Goal: Use online tool/utility: Utilize a website feature to perform a specific function

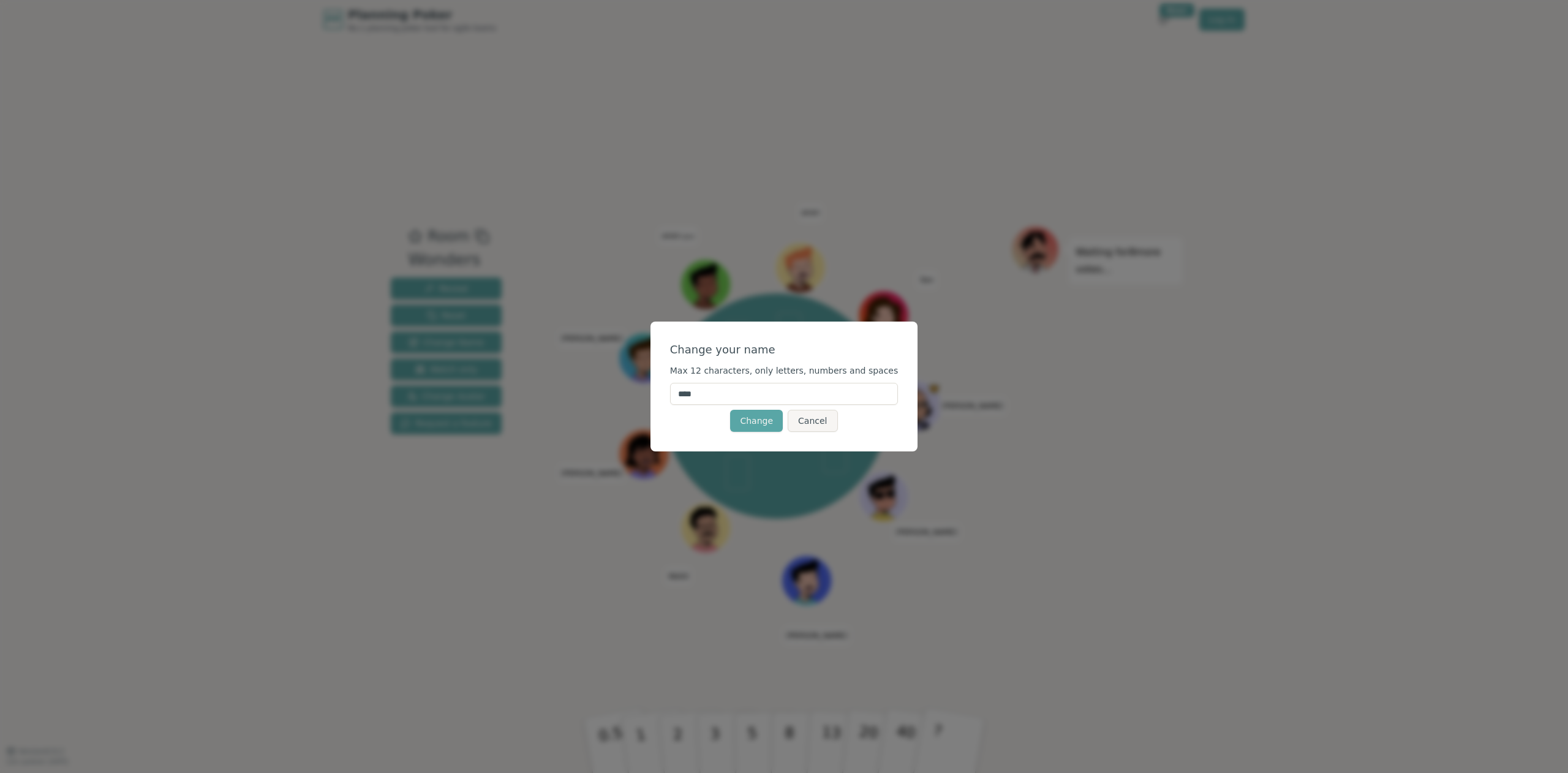
click at [757, 390] on input "****" at bounding box center [784, 393] width 229 height 22
type input "*****"
click button "Change" at bounding box center [757, 421] width 53 height 22
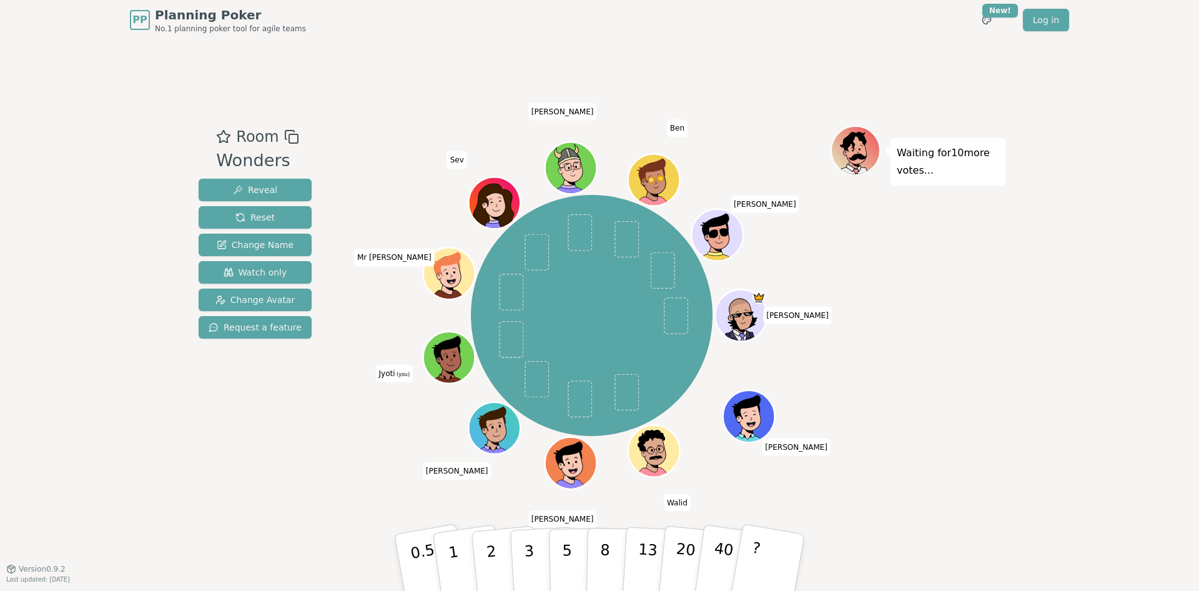
click at [1085, 178] on div "PP Planning Poker No.1 planning poker tool for agile teams Toggle theme New! Lo…" at bounding box center [599, 295] width 1199 height 591
click at [132, 393] on div "PP Planning Poker No.1 planning poker tool for agile teams Toggle theme New! Lo…" at bounding box center [599, 295] width 1199 height 591
drag, startPoint x: 132, startPoint y: 393, endPoint x: 116, endPoint y: 420, distance: 31.2
drag, startPoint x: 116, startPoint y: 420, endPoint x: 1043, endPoint y: 320, distance: 933.2
click at [1043, 320] on div "PP Planning Poker No.1 planning poker tool for agile teams Toggle theme New! Lo…" at bounding box center [599, 295] width 1199 height 591
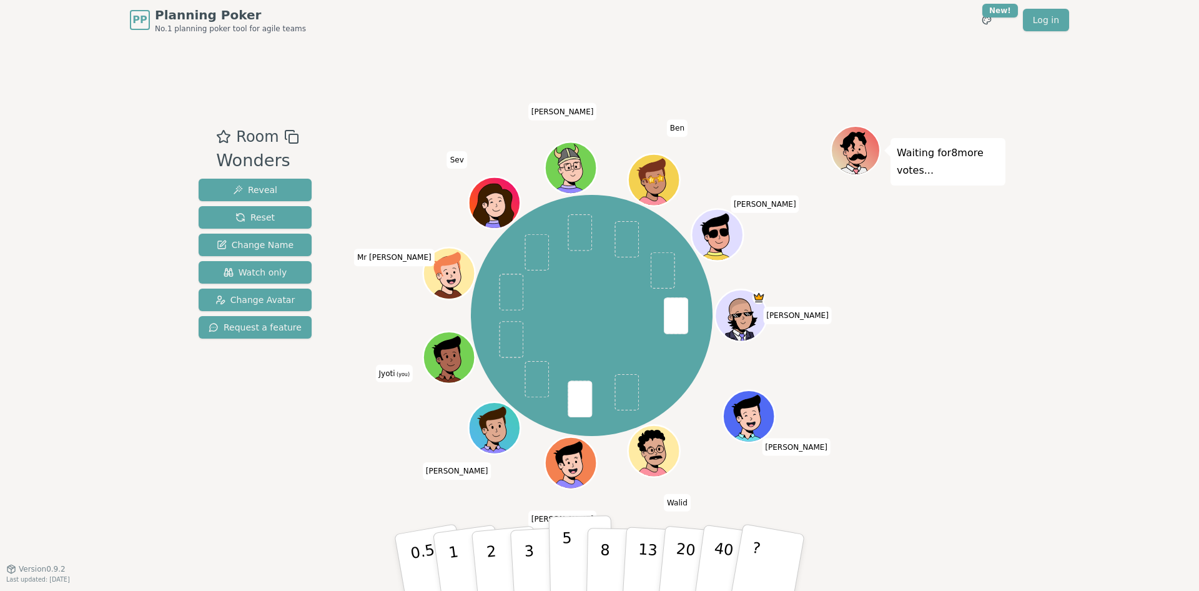
click at [560, 573] on button "5" at bounding box center [581, 562] width 64 height 95
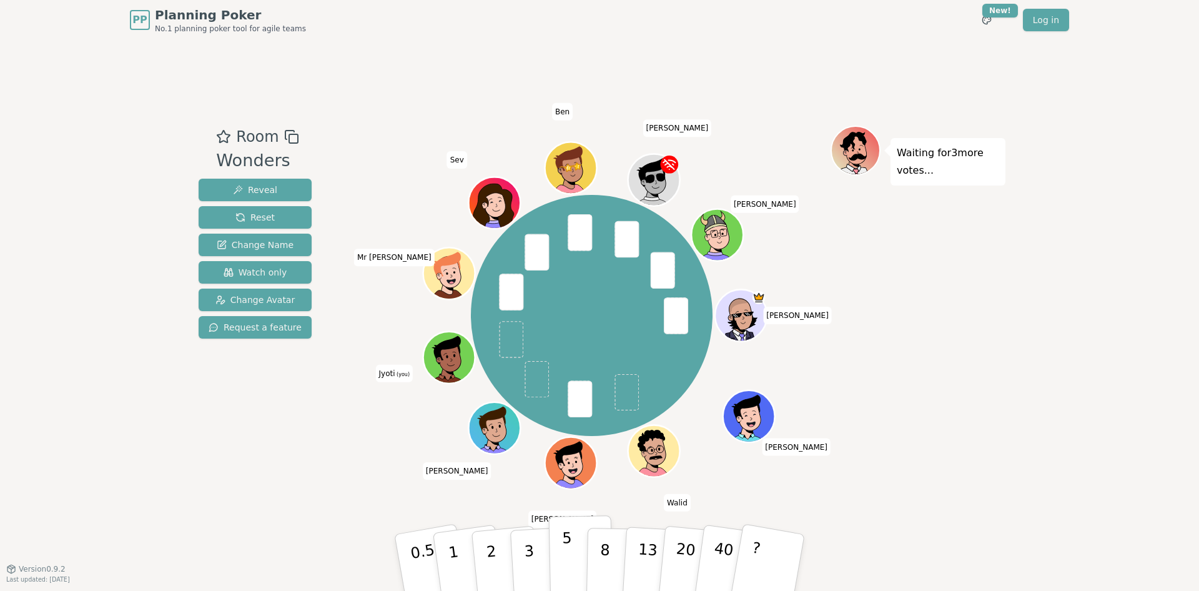
click at [555, 554] on button "5" at bounding box center [581, 562] width 64 height 95
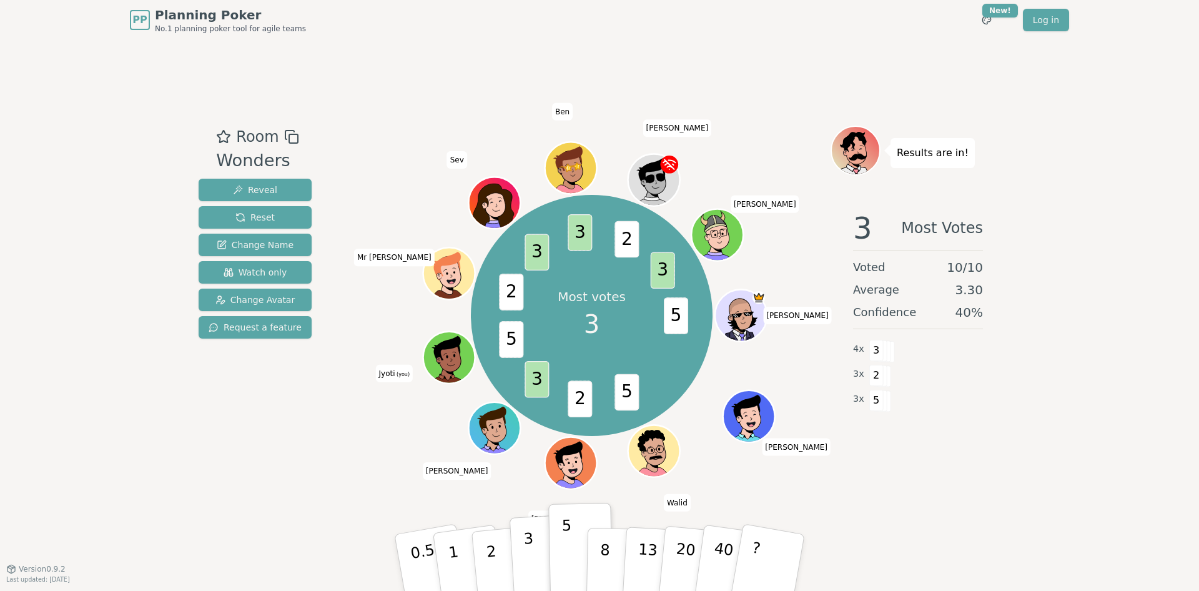
click at [541, 559] on button "3" at bounding box center [543, 562] width 68 height 97
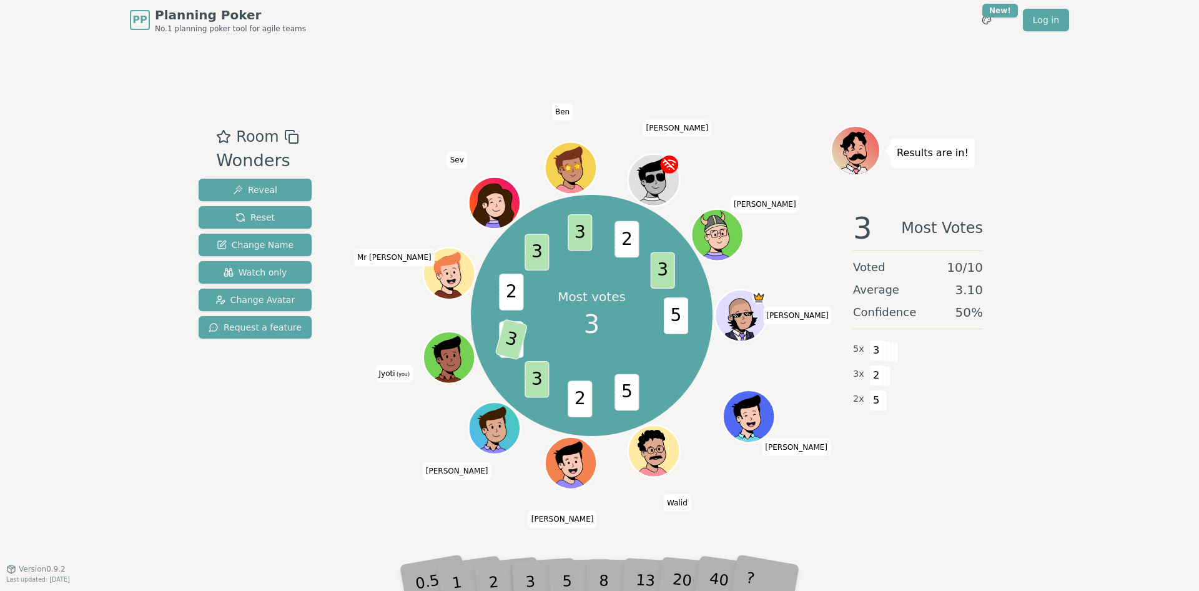
click at [497, 568] on div "2" at bounding box center [505, 562] width 41 height 47
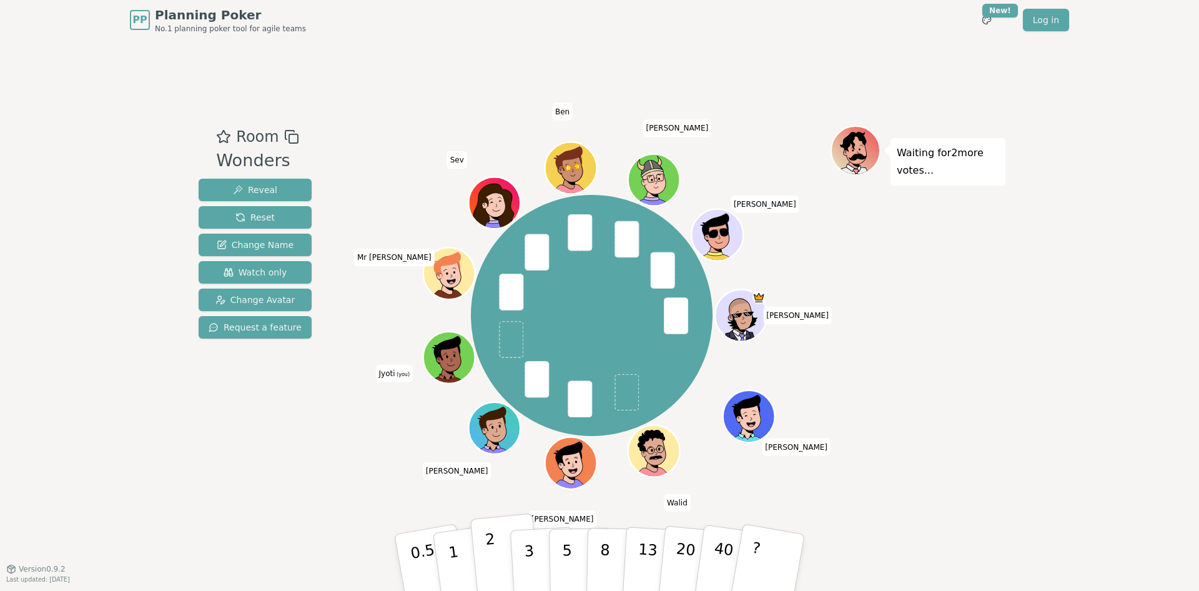
click at [493, 551] on p "2" at bounding box center [493, 564] width 16 height 68
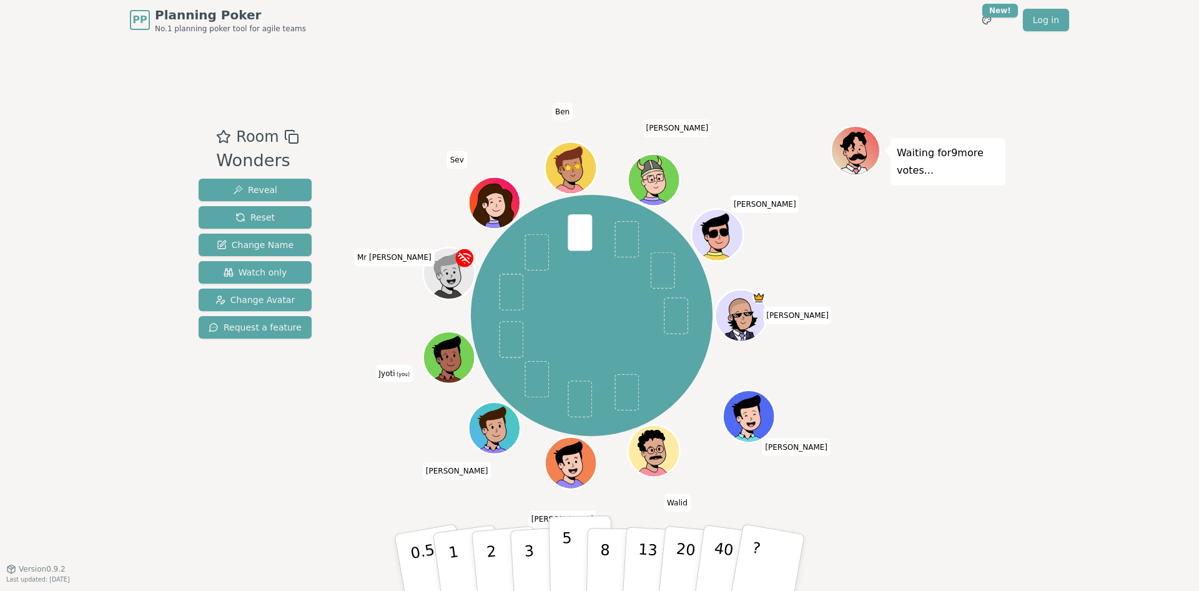
click at [564, 574] on p "5" at bounding box center [567, 562] width 11 height 67
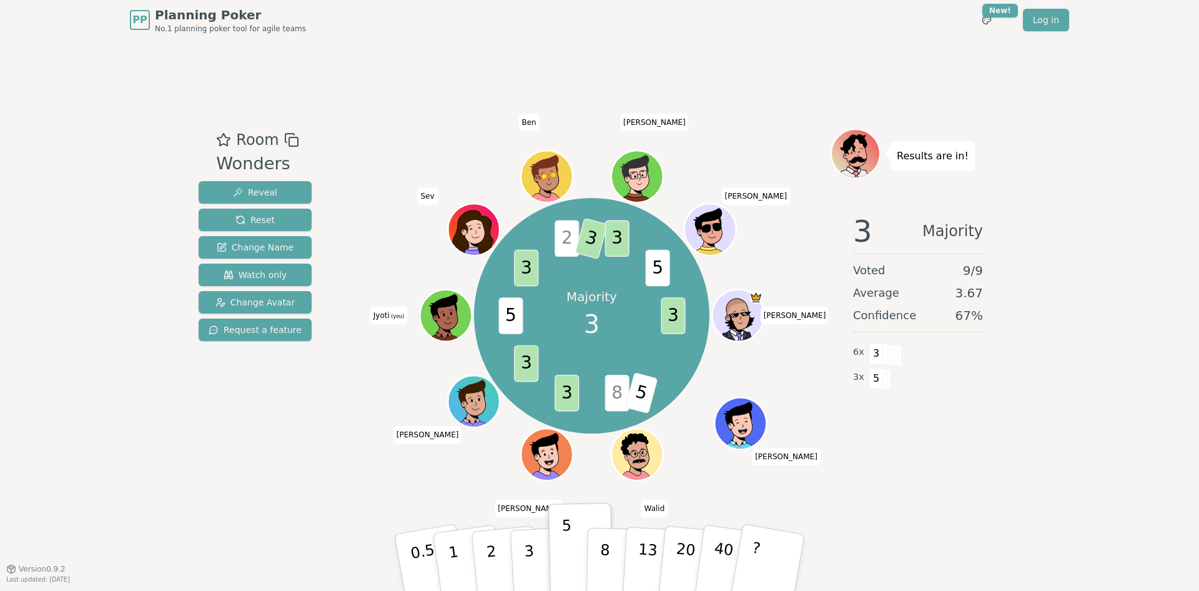
click at [448, 316] on icon at bounding box center [447, 317] width 5 height 4
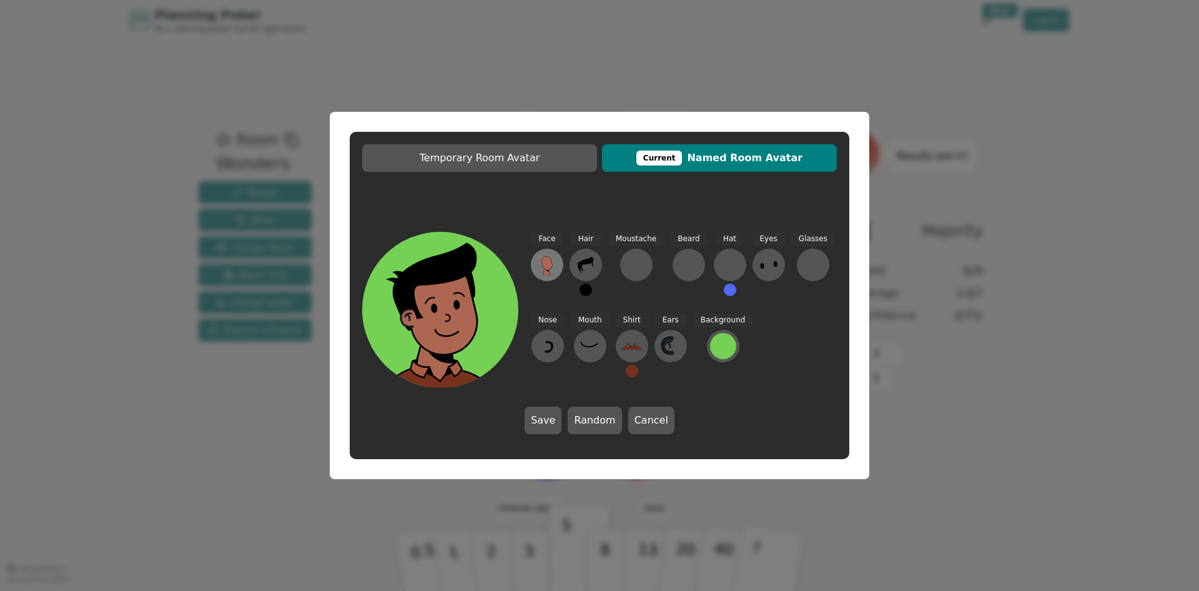
click at [548, 273] on icon at bounding box center [546, 271] width 7 height 7
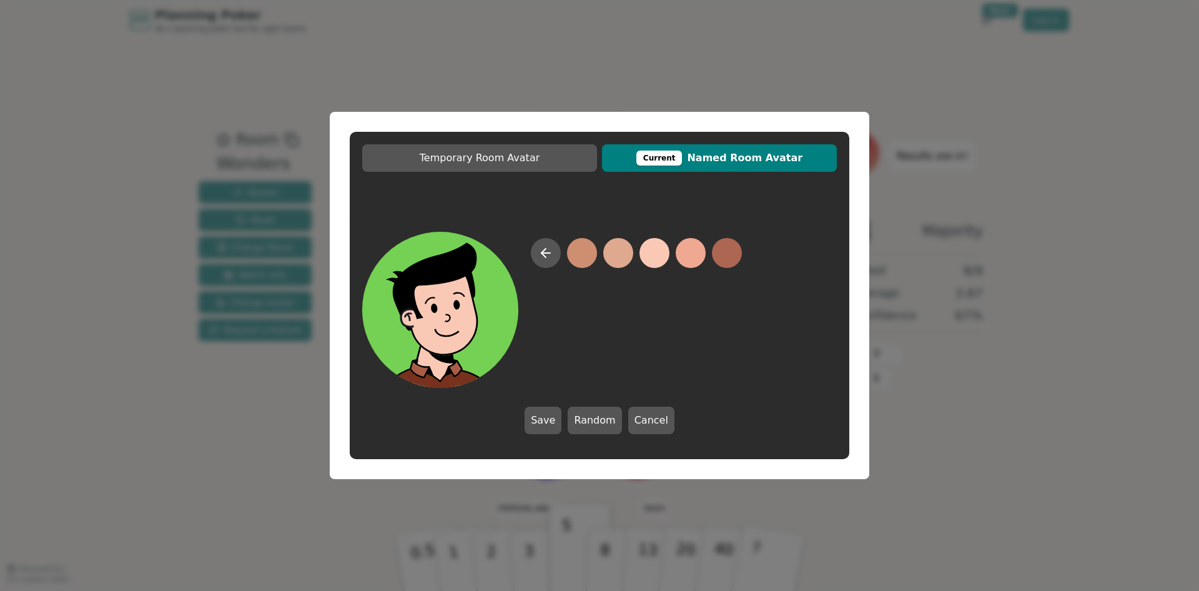
click at [674, 251] on div at bounding box center [636, 313] width 211 height 150
click at [702, 251] on button at bounding box center [691, 253] width 30 height 30
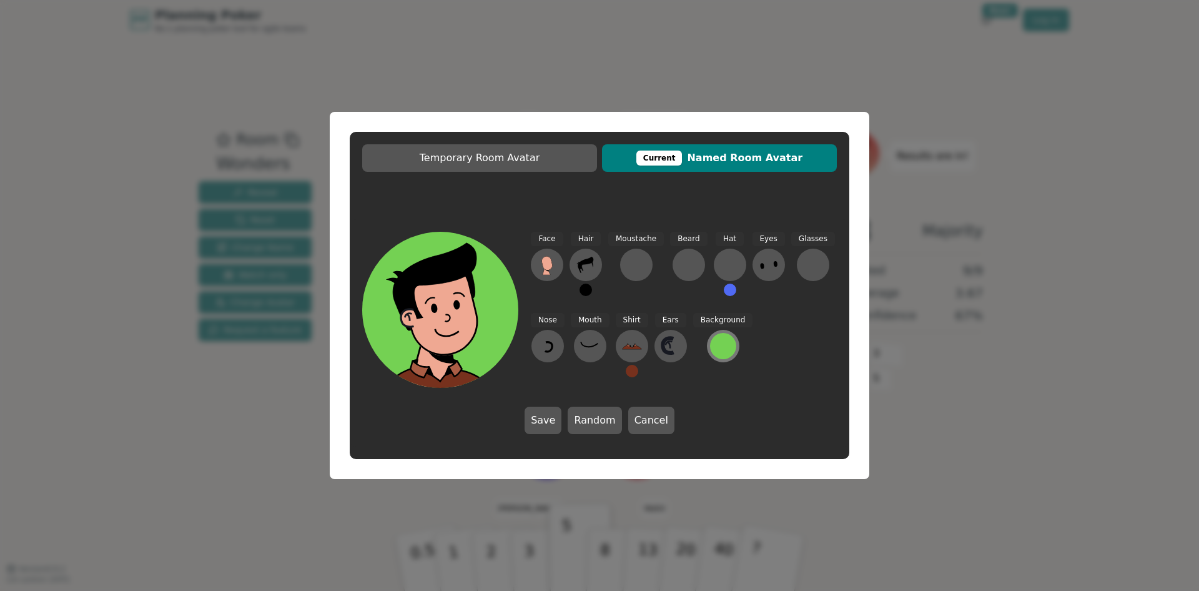
click at [710, 343] on div at bounding box center [723, 346] width 26 height 26
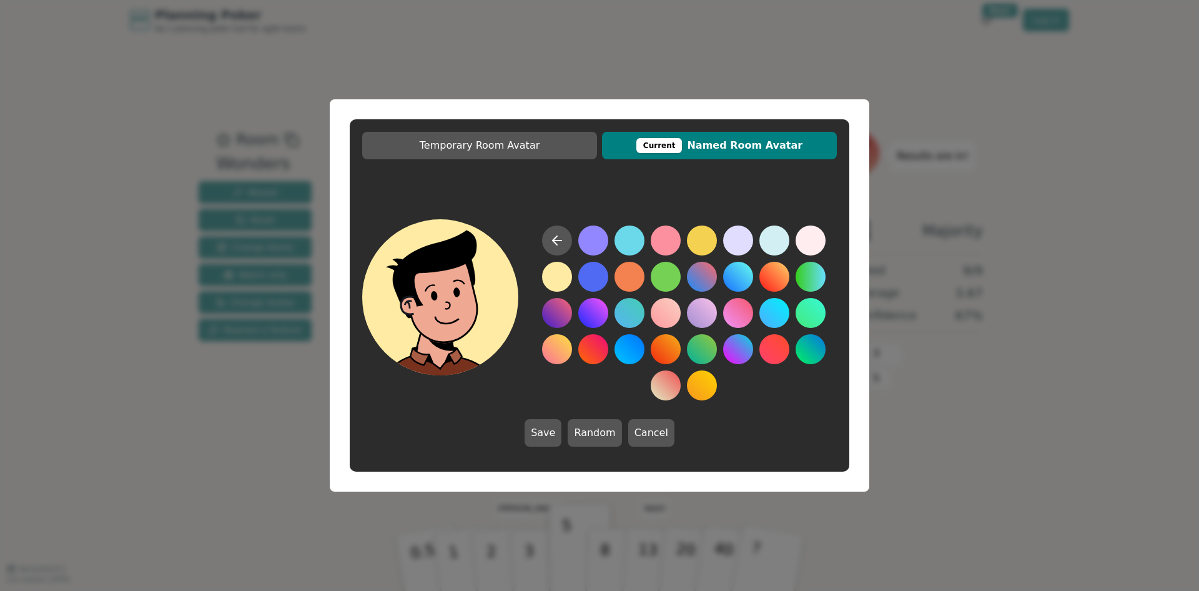
click at [559, 276] on button at bounding box center [557, 277] width 30 height 30
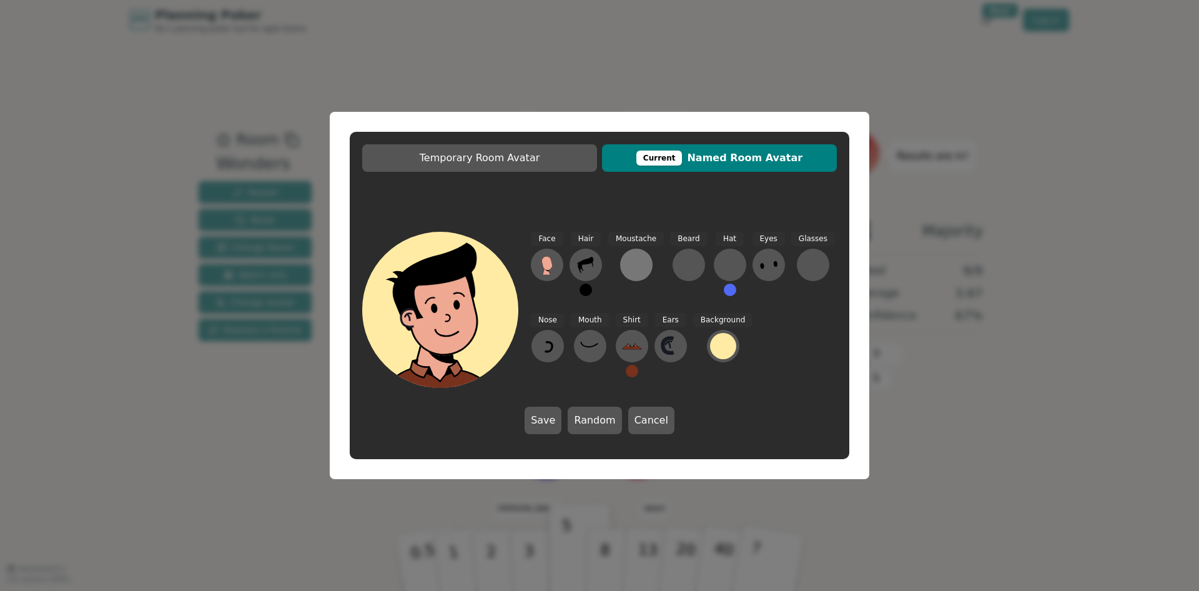
click at [634, 254] on button at bounding box center [636, 265] width 32 height 32
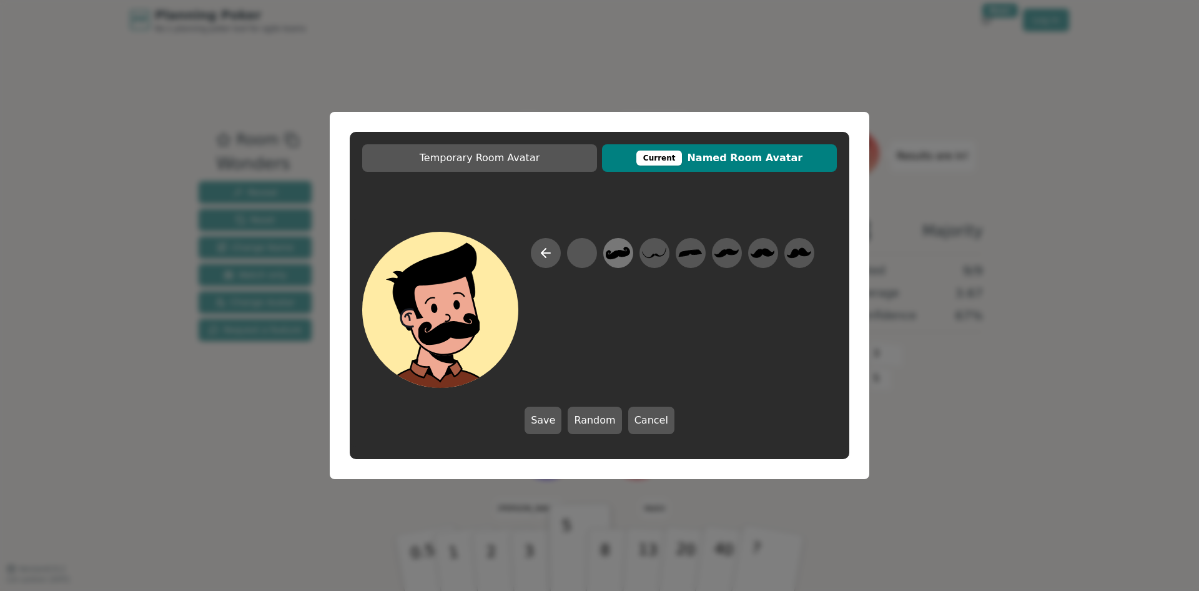
click at [613, 247] on icon at bounding box center [618, 253] width 24 height 28
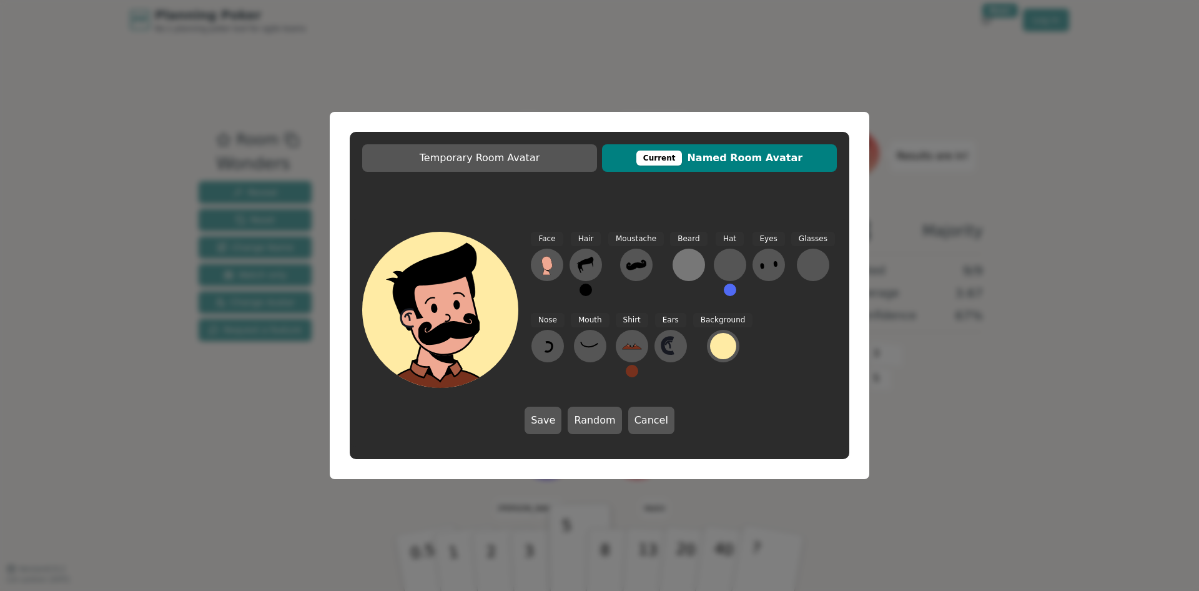
click at [684, 266] on div at bounding box center [689, 265] width 20 height 20
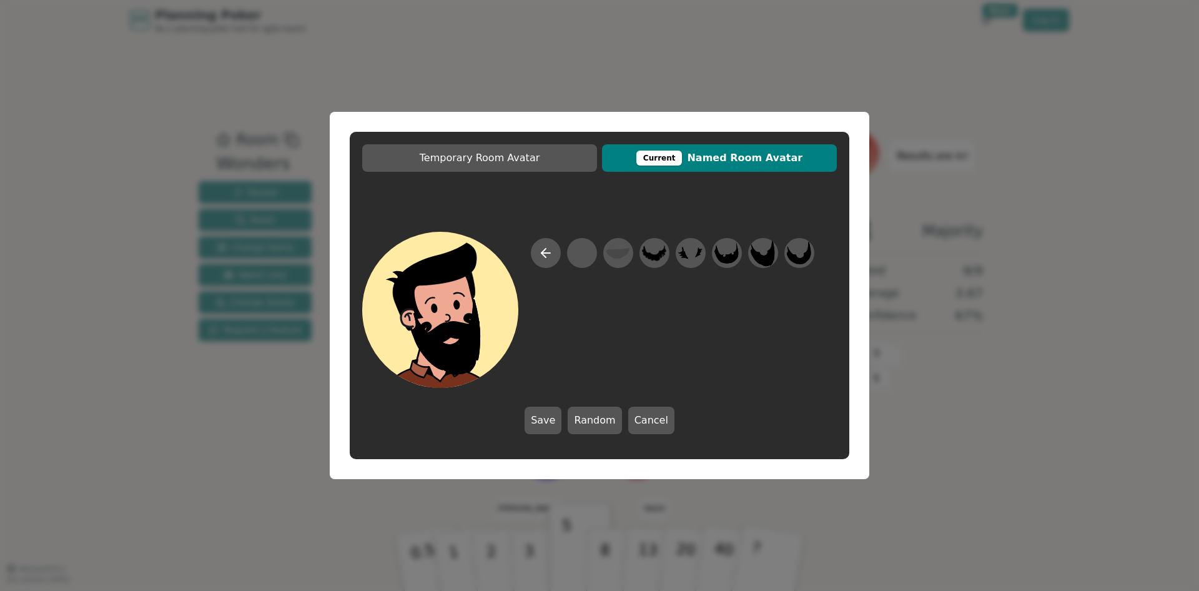
click at [767, 237] on div at bounding box center [599, 310] width 475 height 156
click at [758, 257] on icon at bounding box center [762, 252] width 24 height 27
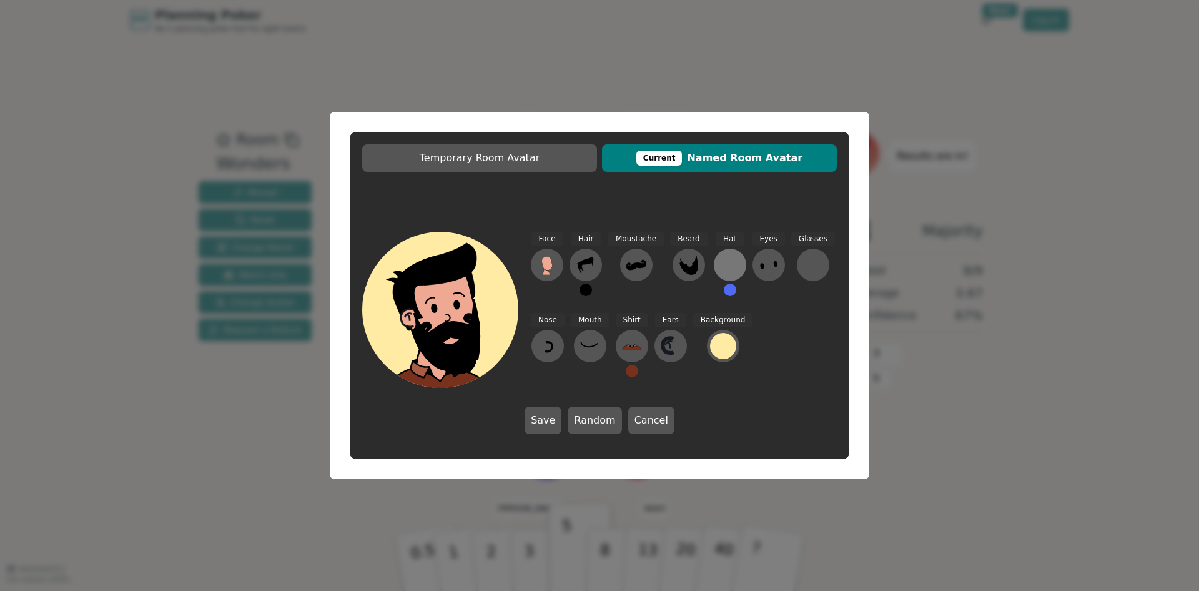
click at [722, 264] on div at bounding box center [730, 265] width 20 height 20
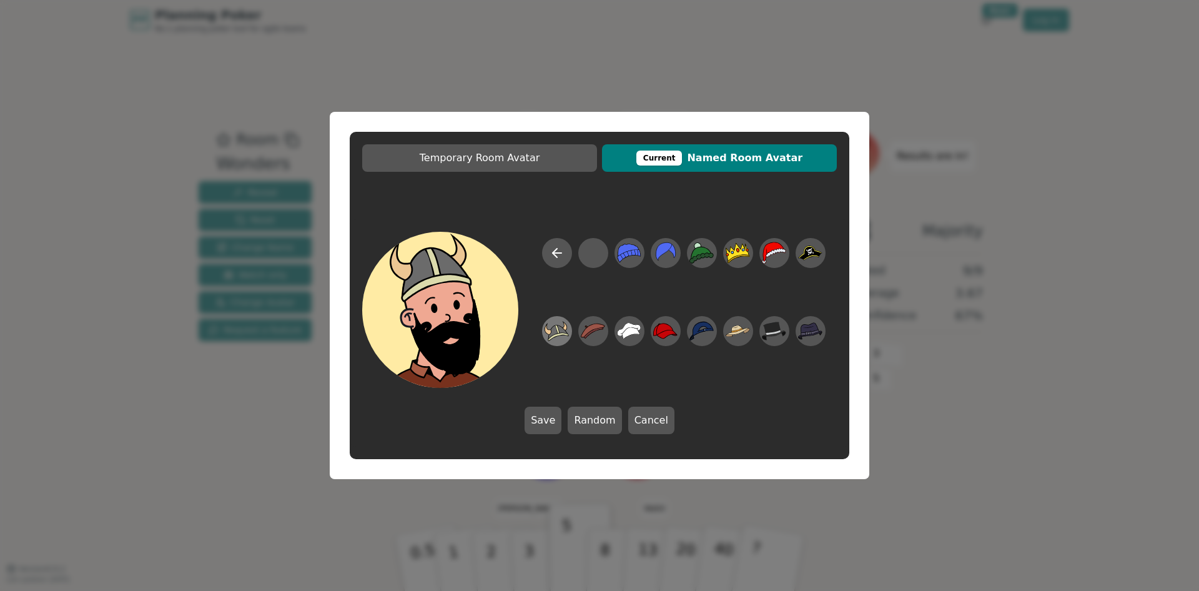
click at [556, 328] on icon at bounding box center [553, 331] width 9 height 13
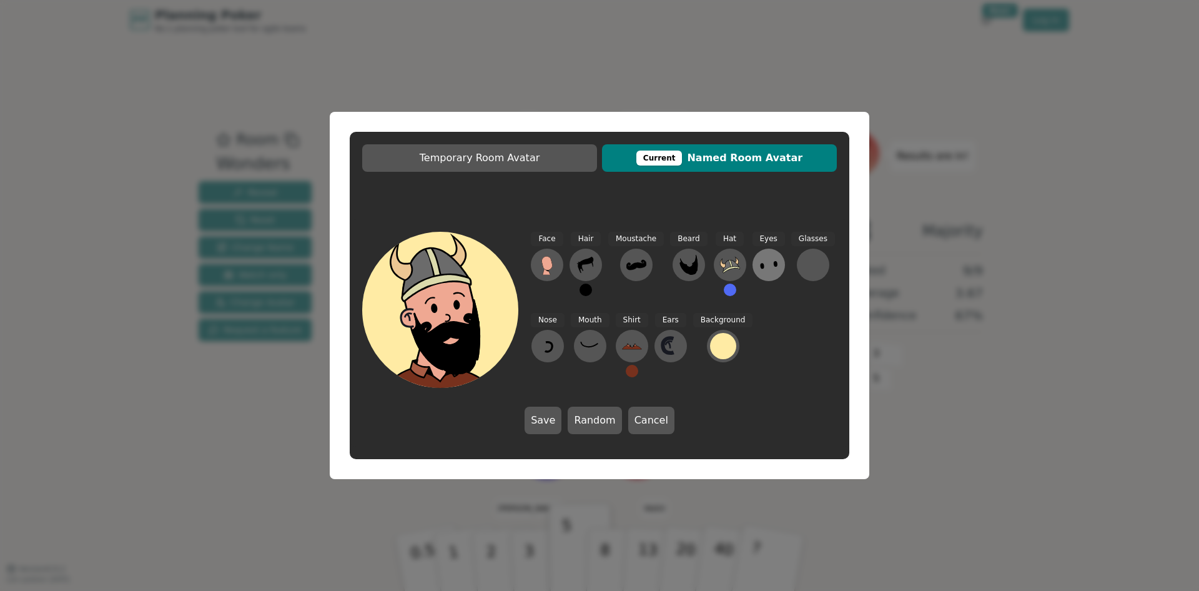
click at [760, 257] on icon at bounding box center [769, 265] width 20 height 20
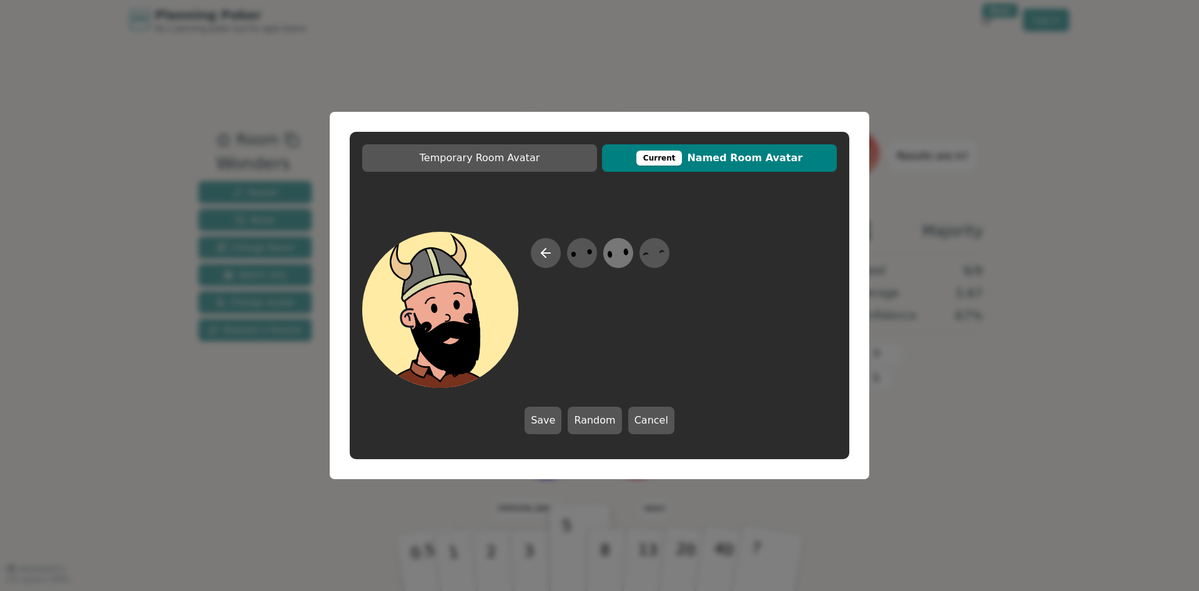
click at [605, 254] on div at bounding box center [618, 253] width 35 height 40
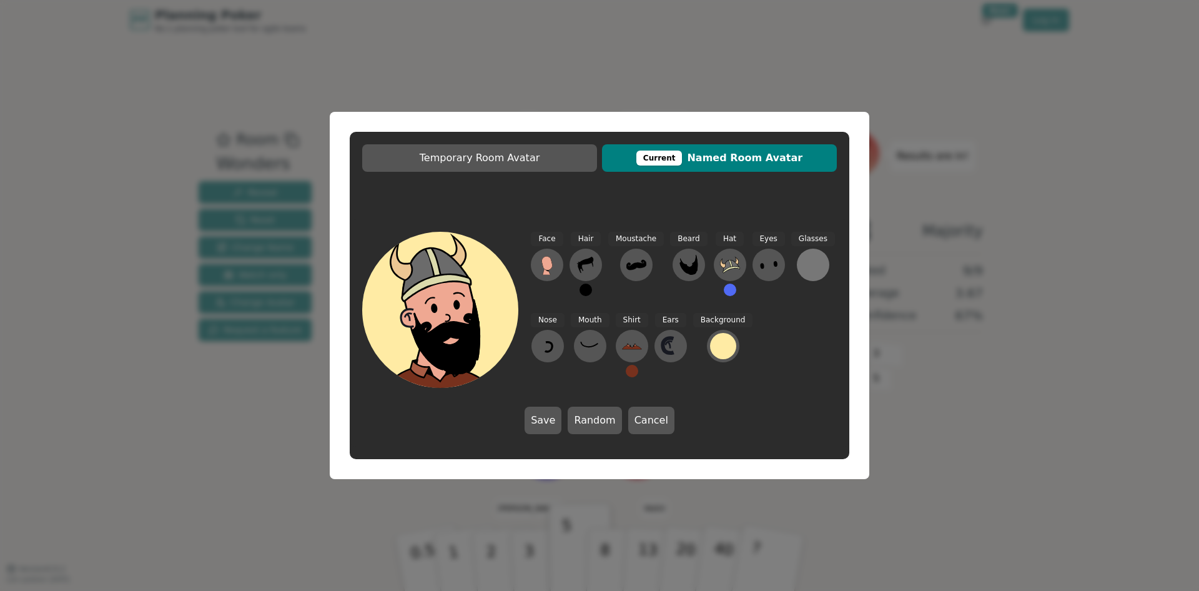
click at [803, 255] on div at bounding box center [813, 265] width 20 height 20
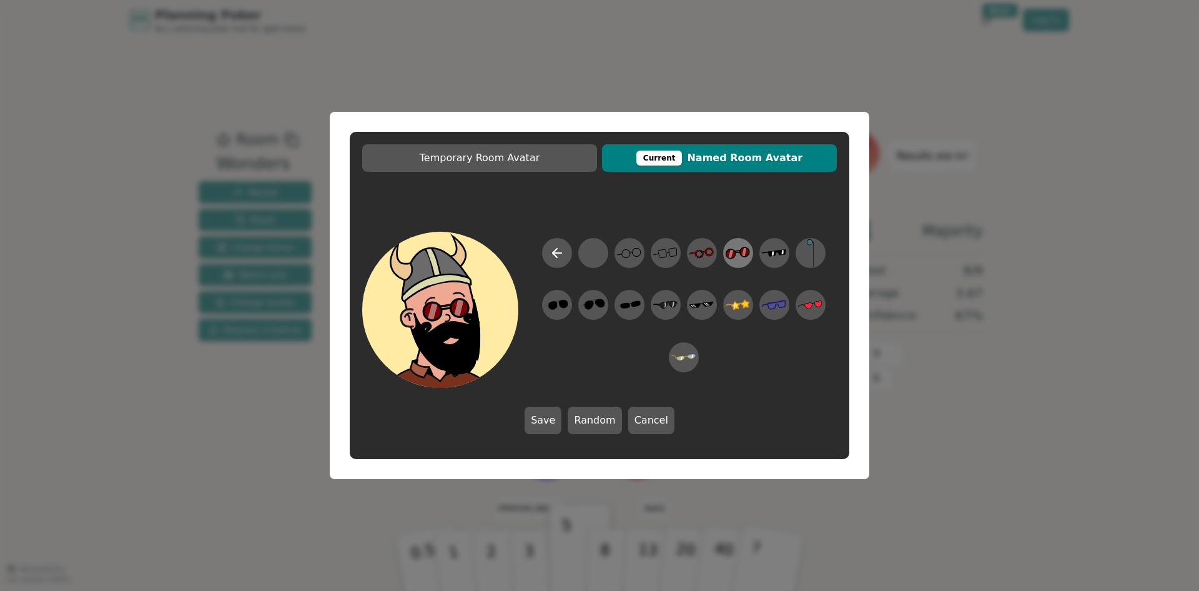
click at [737, 253] on icon at bounding box center [738, 253] width 24 height 12
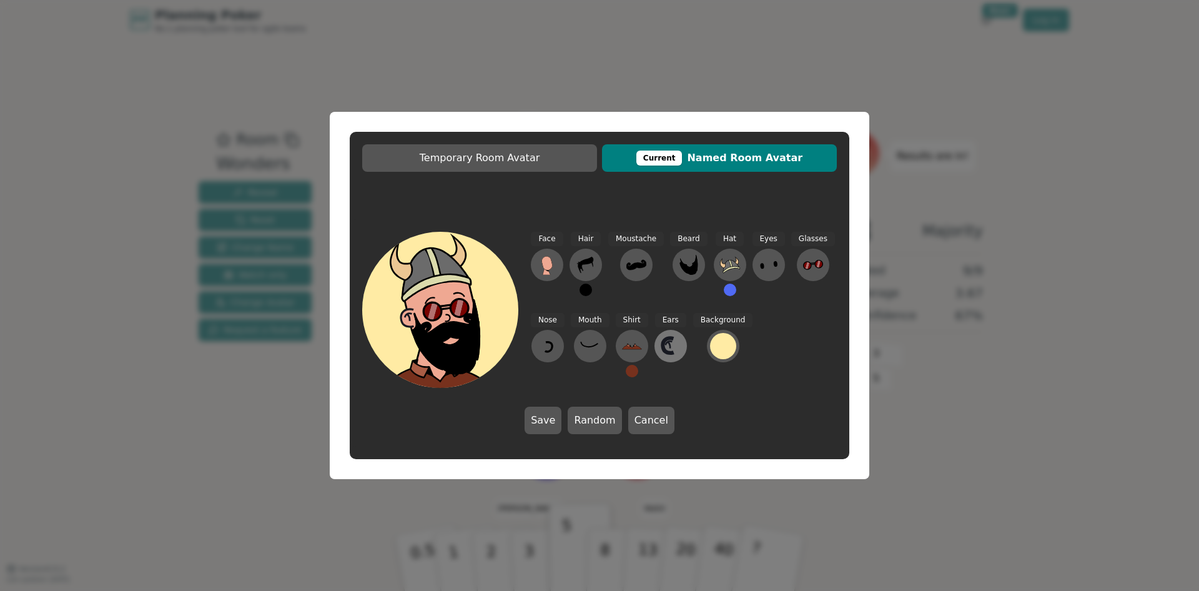
click at [665, 350] on icon at bounding box center [671, 346] width 20 height 20
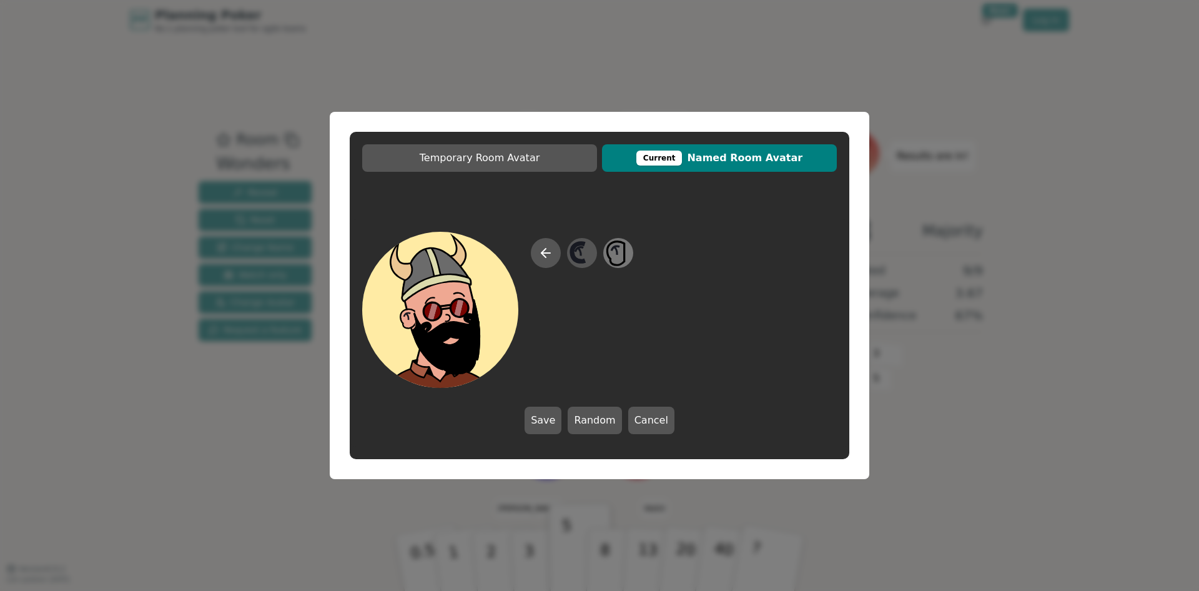
click at [622, 247] on icon at bounding box center [618, 253] width 24 height 28
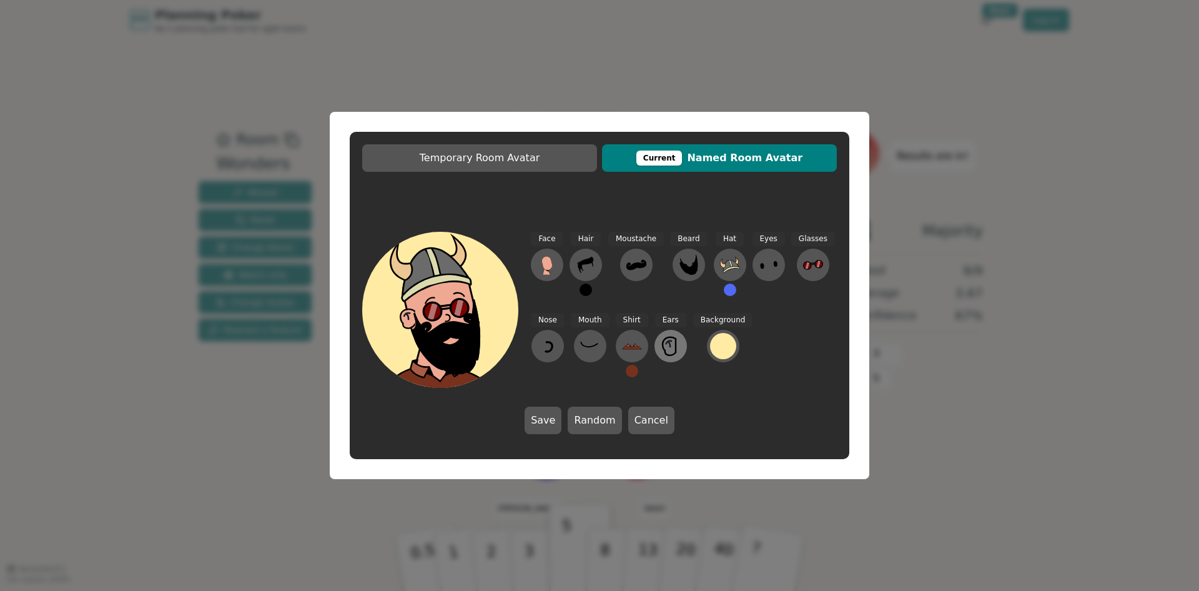
click at [666, 341] on icon at bounding box center [669, 342] width 6 height 4
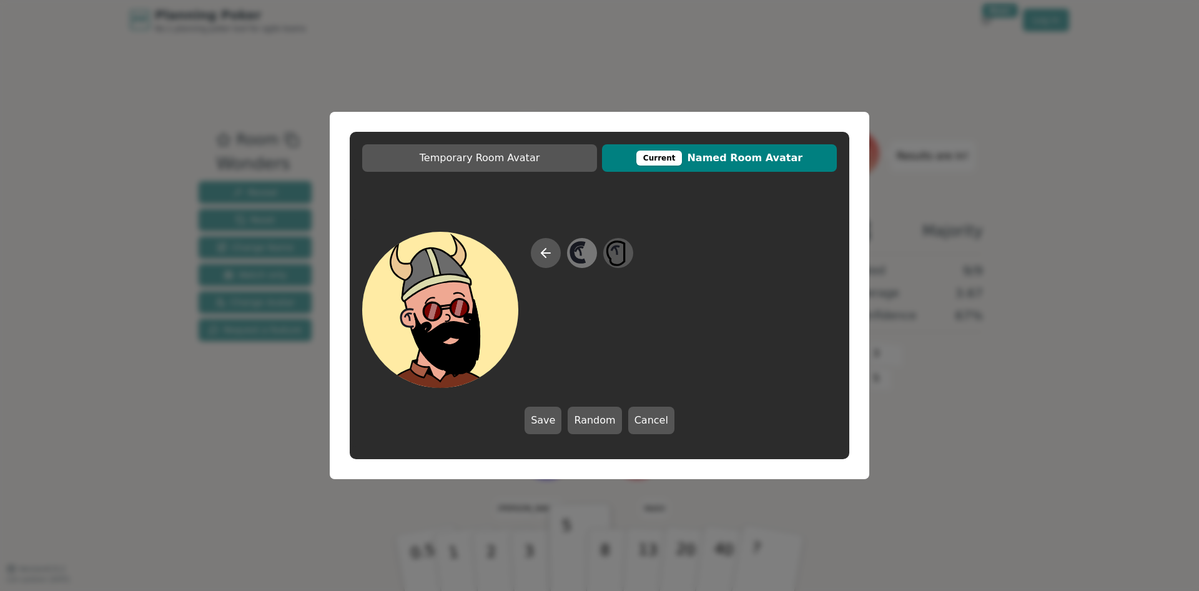
click at [577, 261] on icon at bounding box center [578, 252] width 13 height 18
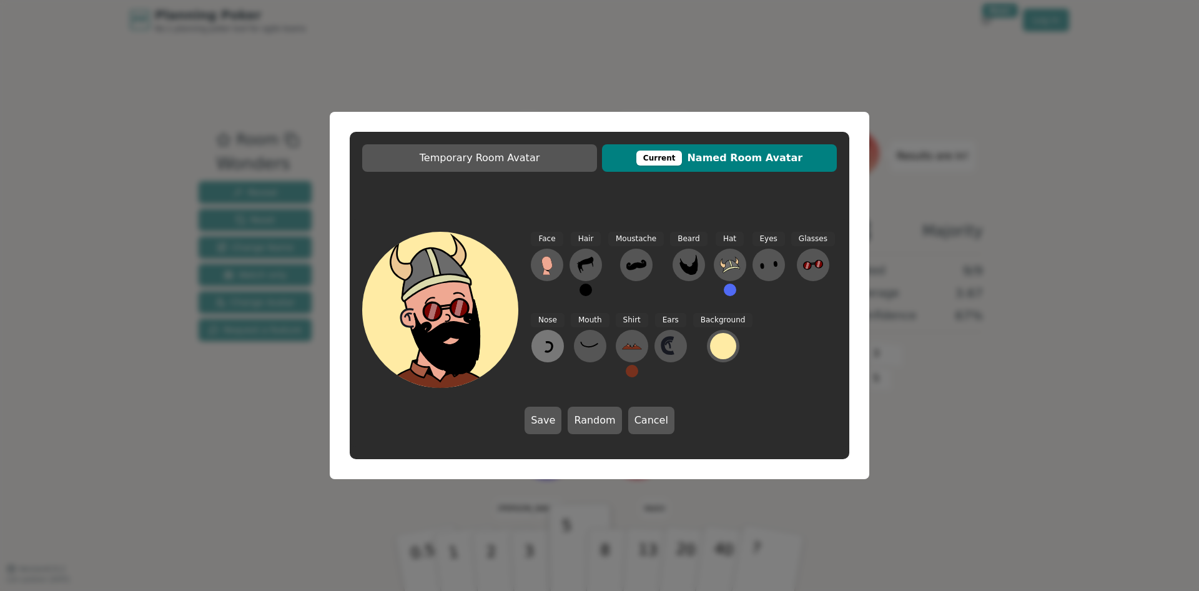
click at [547, 347] on icon at bounding box center [548, 346] width 20 height 20
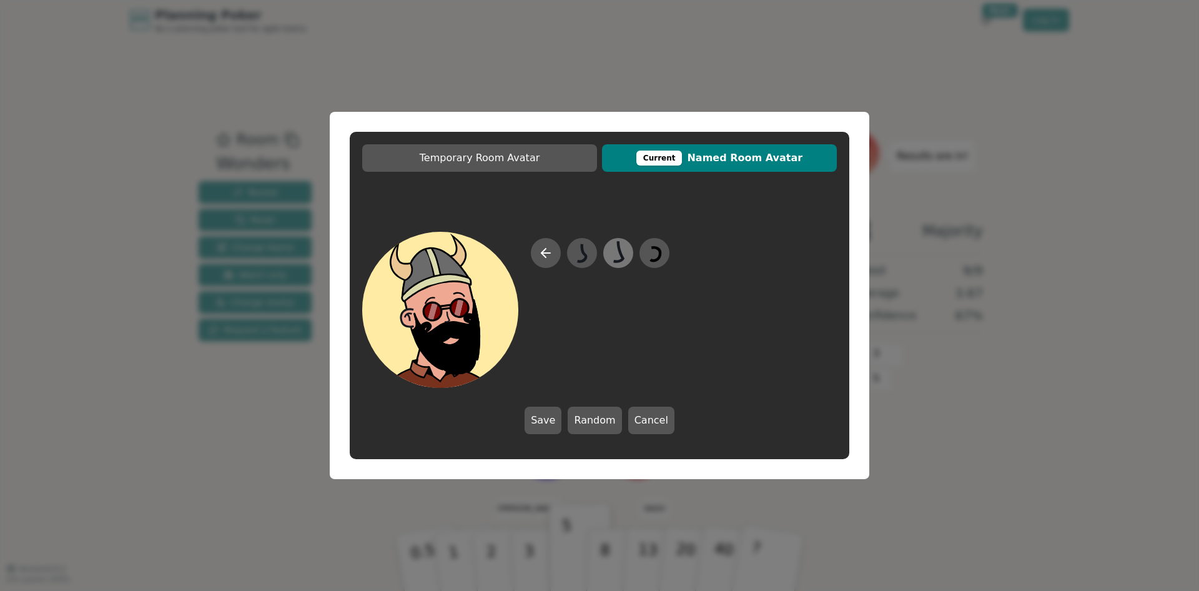
click at [617, 253] on icon at bounding box center [618, 253] width 24 height 28
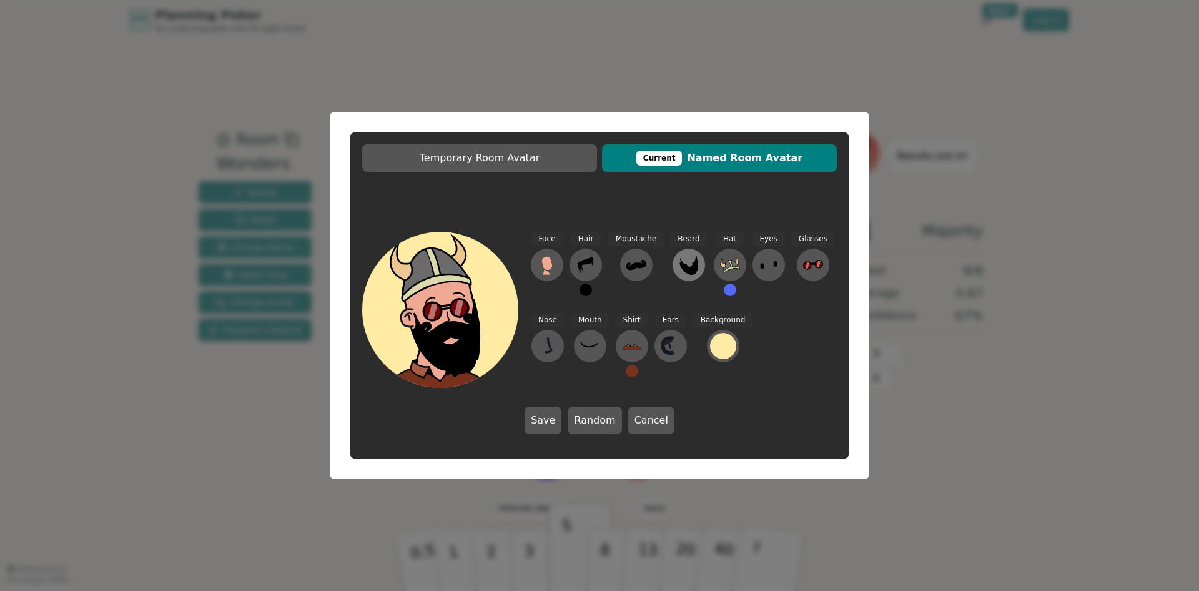
click at [684, 262] on icon at bounding box center [689, 265] width 20 height 20
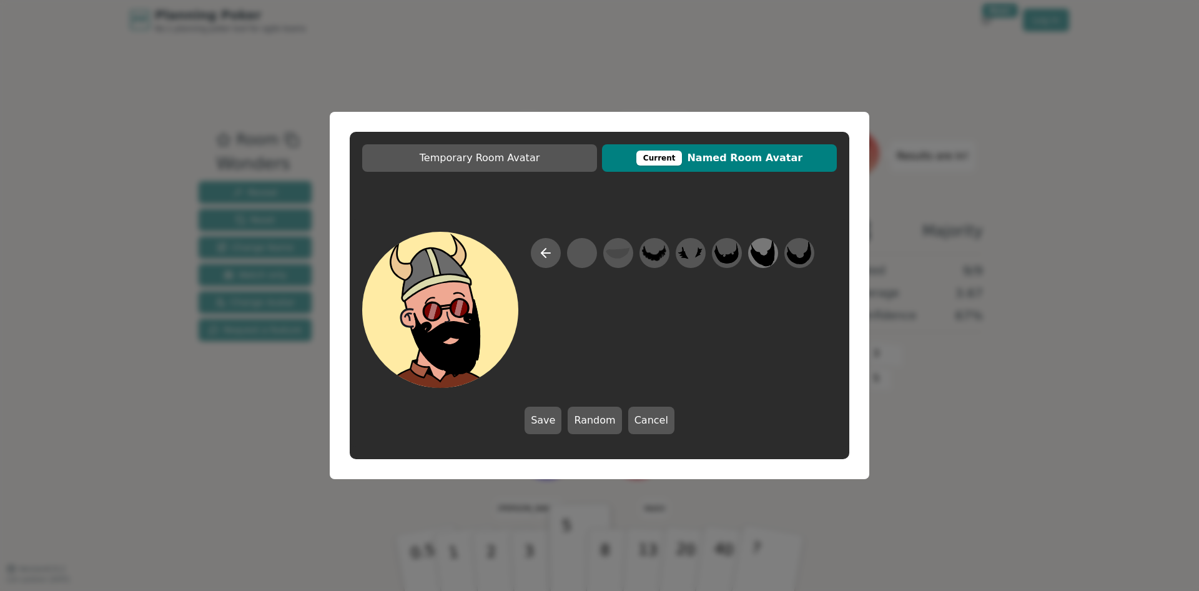
click at [757, 255] on icon at bounding box center [762, 252] width 24 height 27
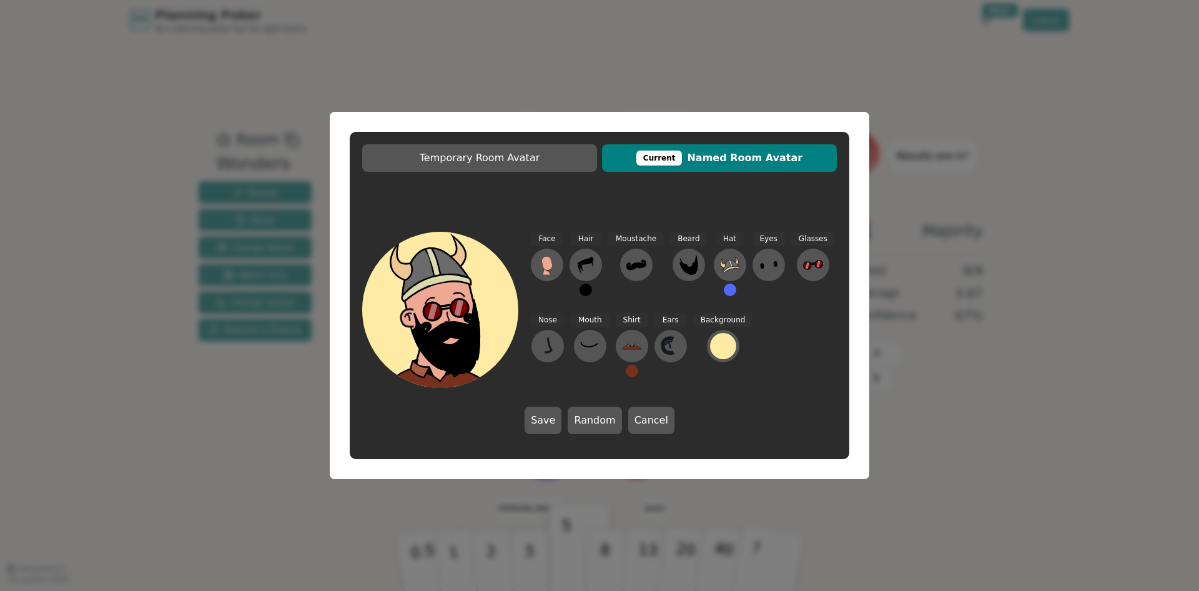
click at [529, 425] on div "Face Hair Moustache [PERSON_NAME] Hat Eyes Glasses Nose Mouth Shirt Ears Backgr…" at bounding box center [599, 332] width 499 height 227
click at [545, 423] on button "Save" at bounding box center [542, 419] width 37 height 27
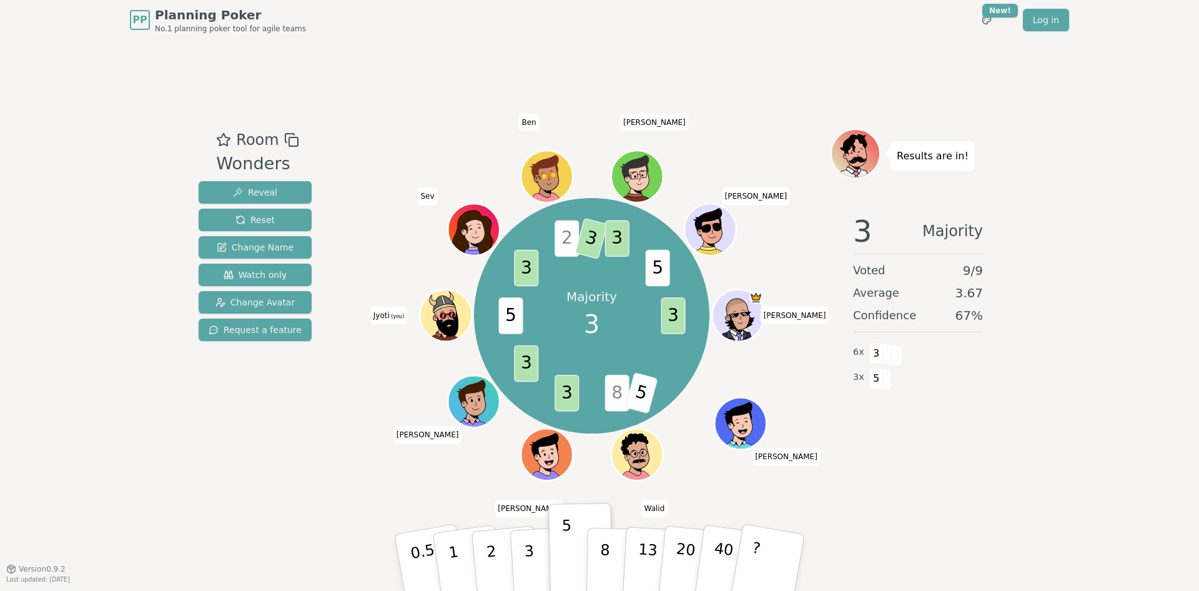
click at [435, 326] on icon at bounding box center [447, 324] width 51 height 24
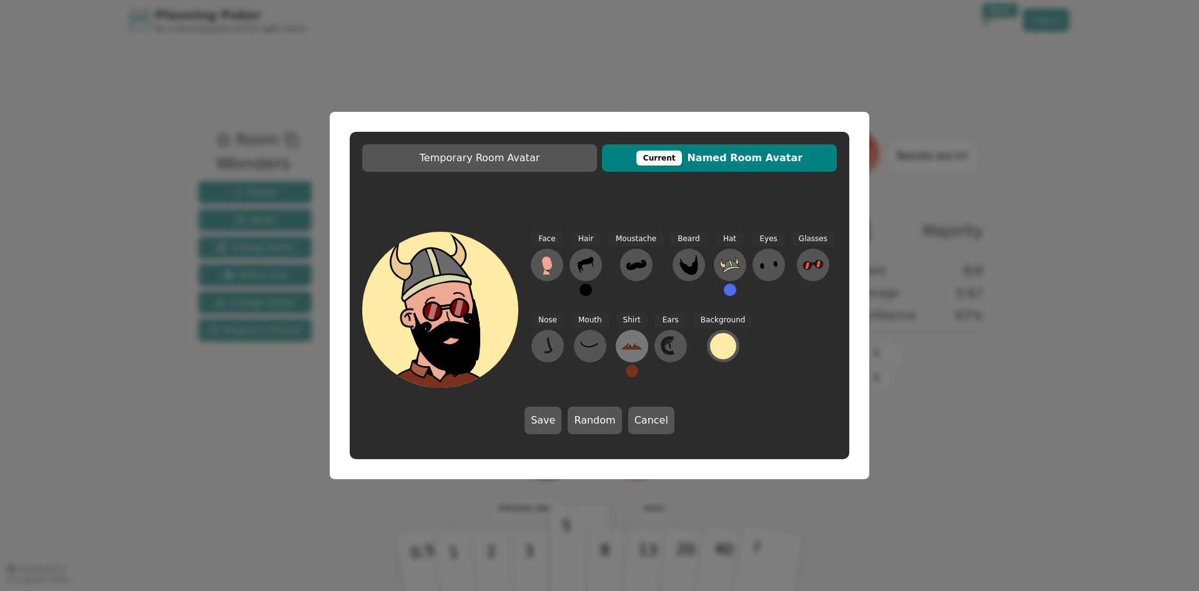
click at [637, 341] on icon at bounding box center [632, 346] width 20 height 20
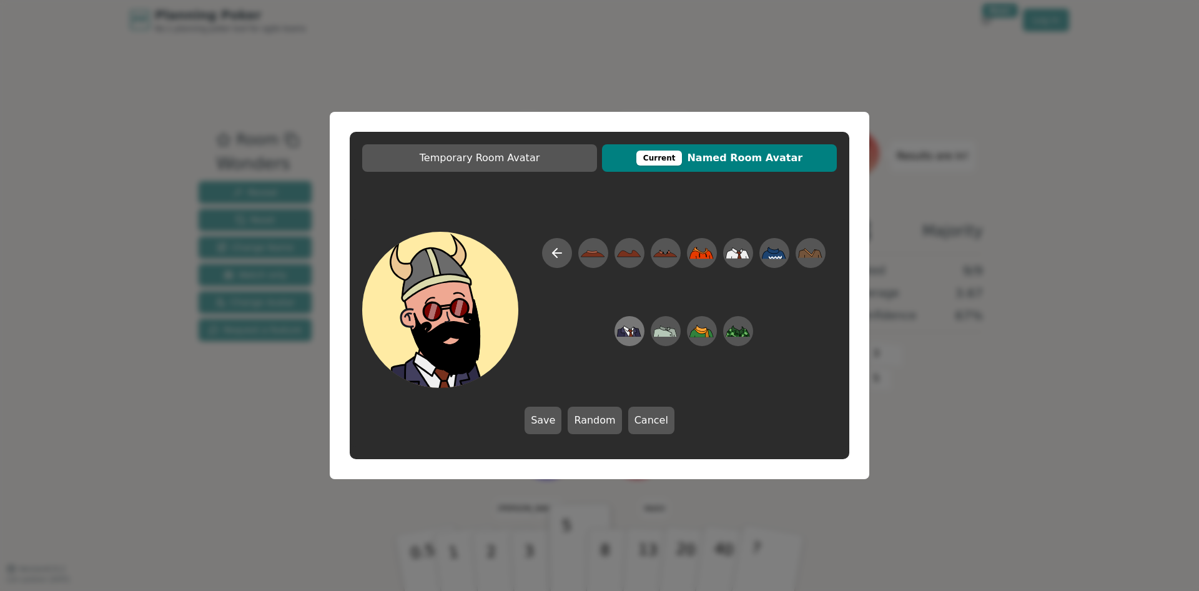
click at [641, 332] on icon at bounding box center [629, 331] width 24 height 28
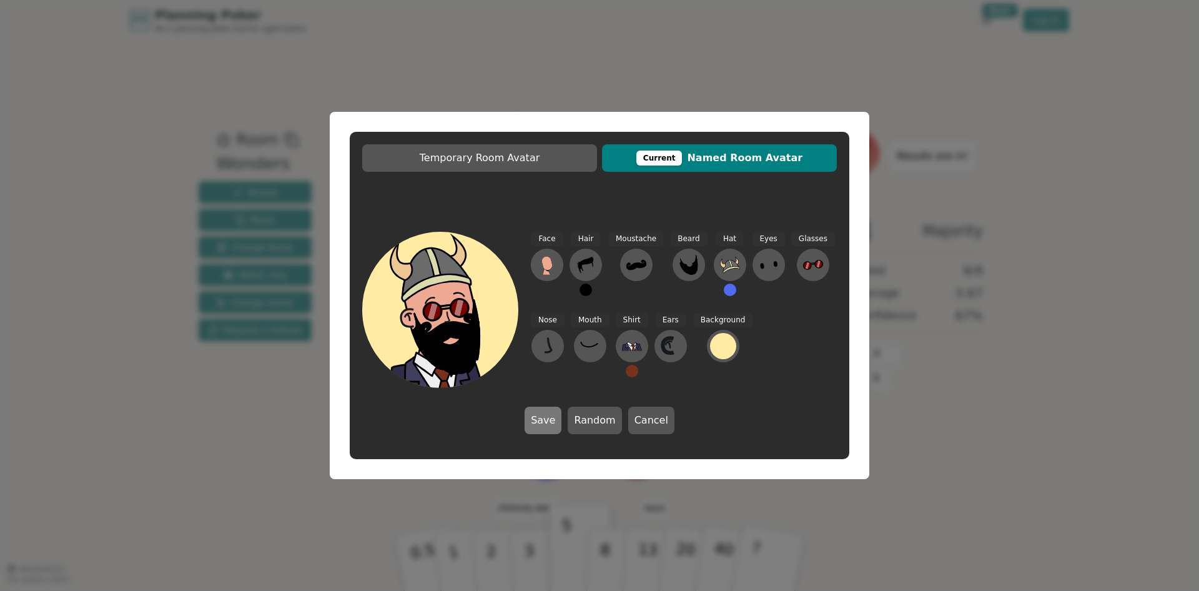
click at [545, 431] on button "Save" at bounding box center [542, 419] width 37 height 27
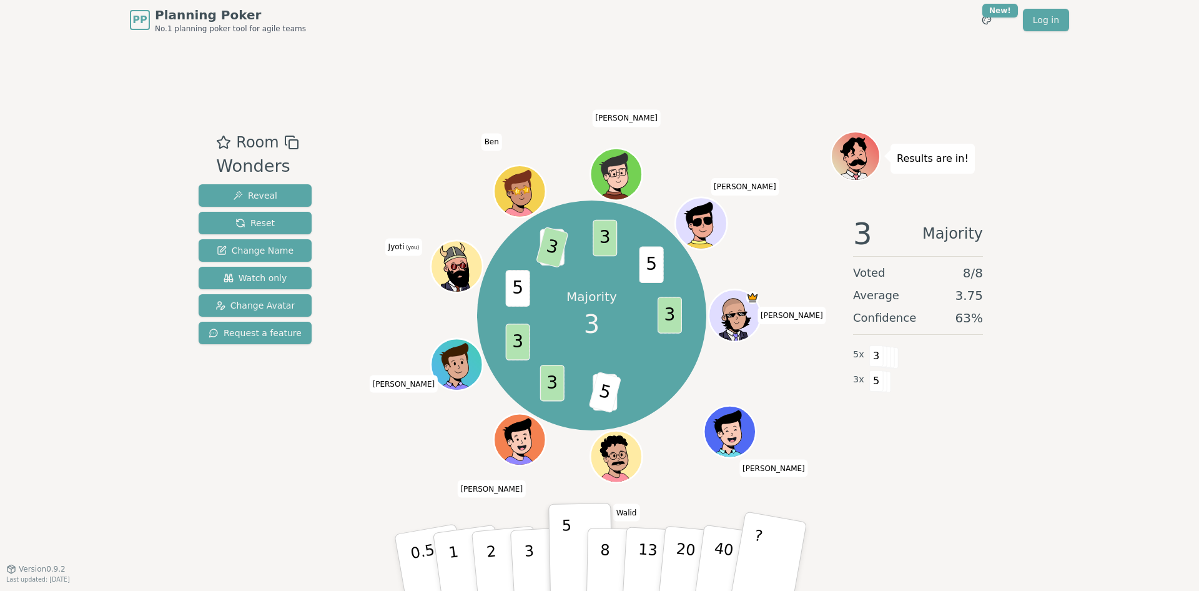
click at [767, 556] on button "?" at bounding box center [768, 562] width 78 height 103
